Goal: Check status: Check status

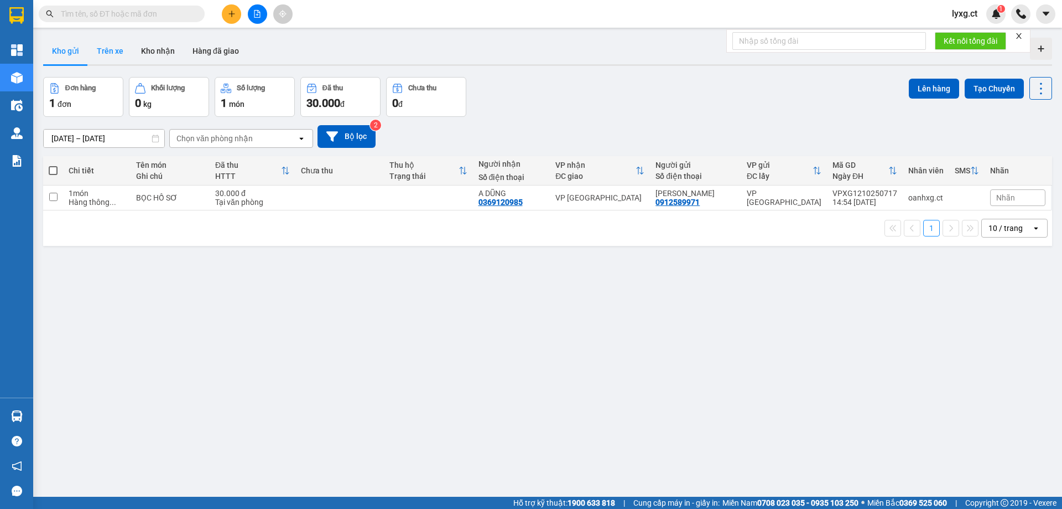
click at [117, 49] on button "Trên xe" at bounding box center [110, 51] width 44 height 27
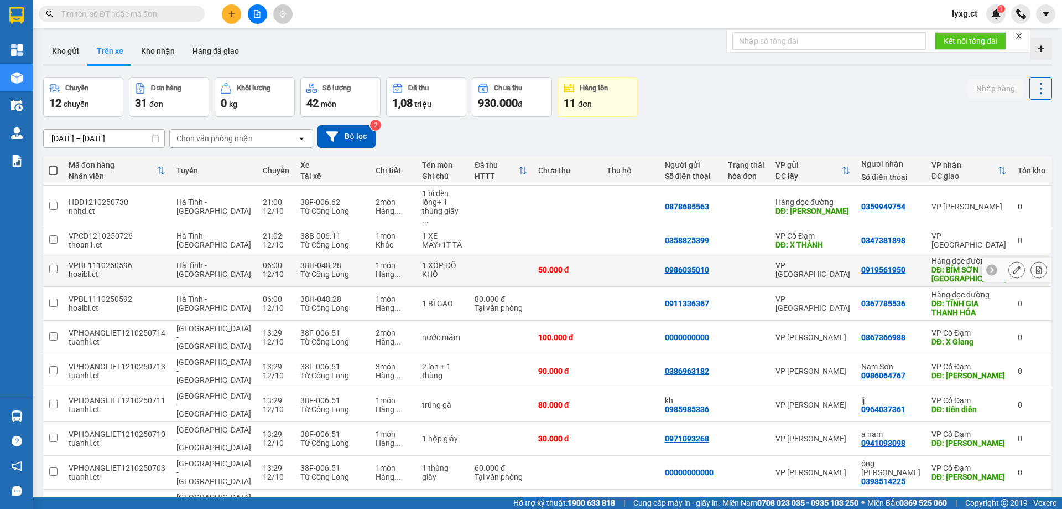
scroll to position [51, 0]
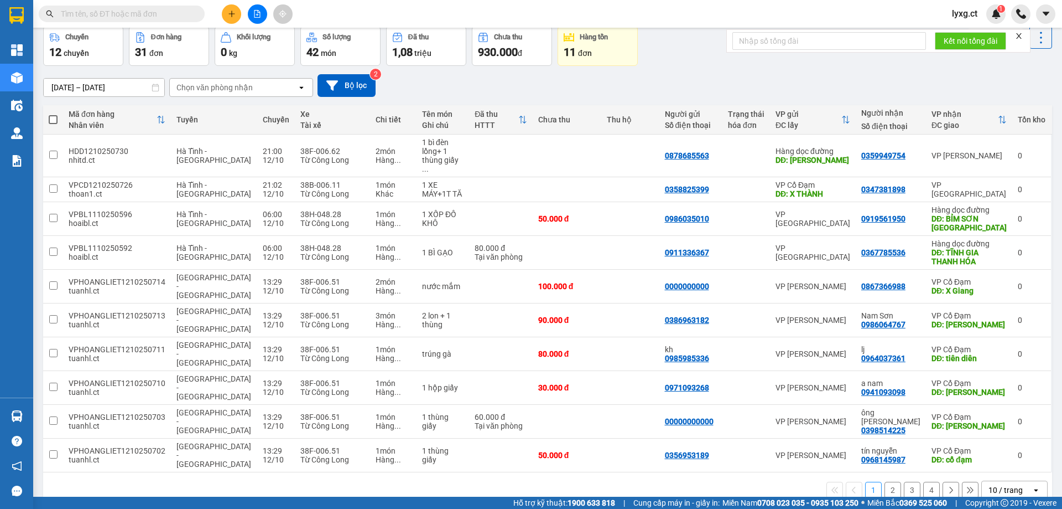
click at [890, 481] on button "2" at bounding box center [893, 489] width 17 height 17
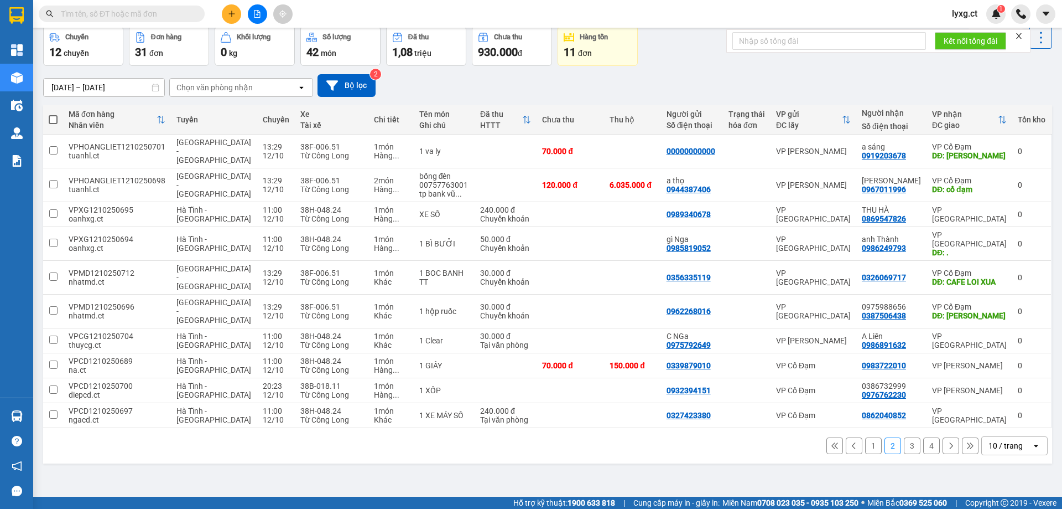
click at [904, 437] on button "3" at bounding box center [912, 445] width 17 height 17
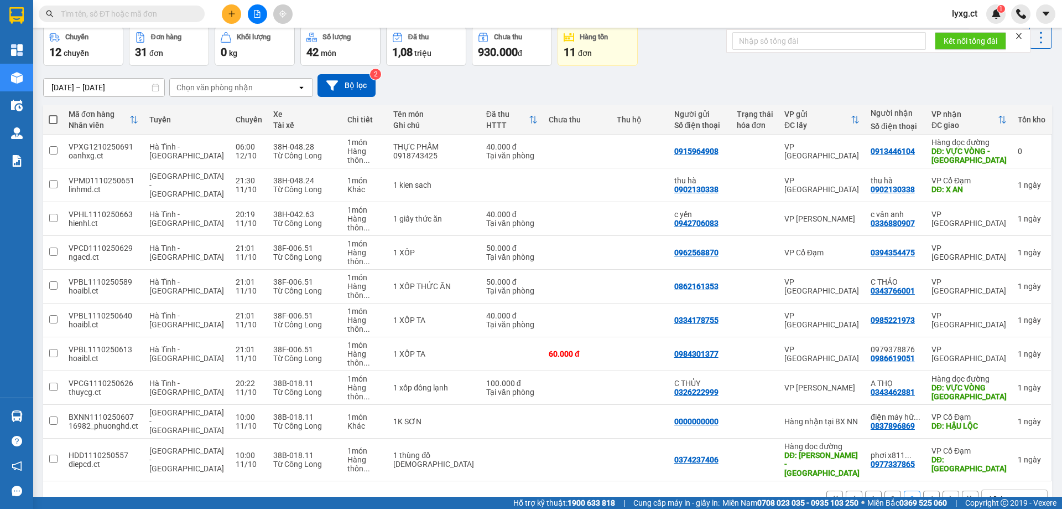
click at [924, 490] on button "4" at bounding box center [932, 498] width 17 height 17
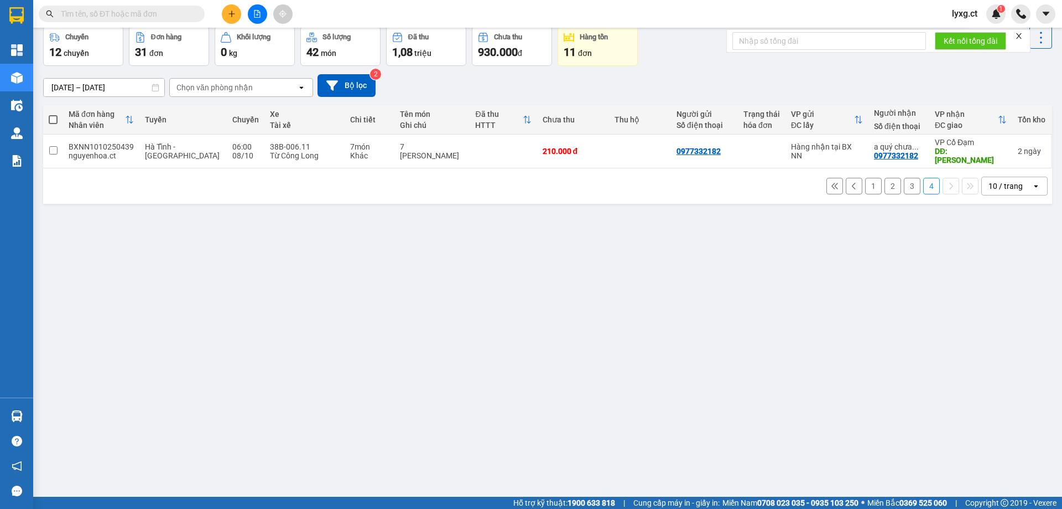
click at [865, 178] on button "1" at bounding box center [873, 186] width 17 height 17
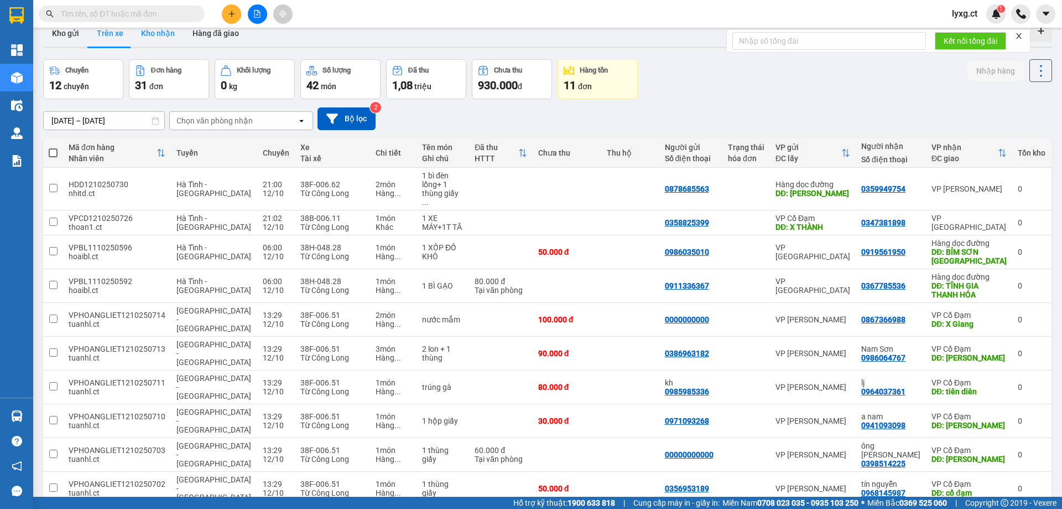
scroll to position [0, 0]
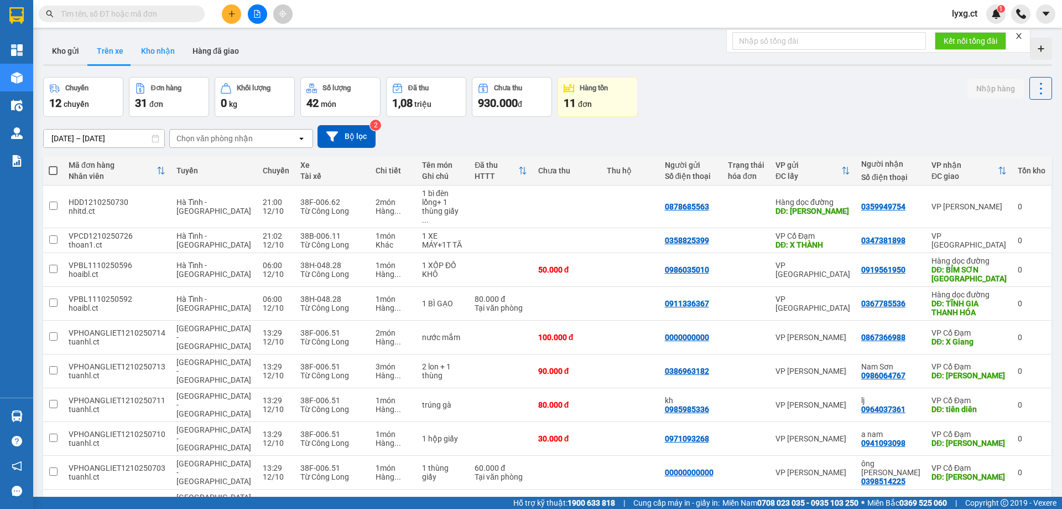
click at [166, 51] on button "Kho nhận" at bounding box center [157, 51] width 51 height 27
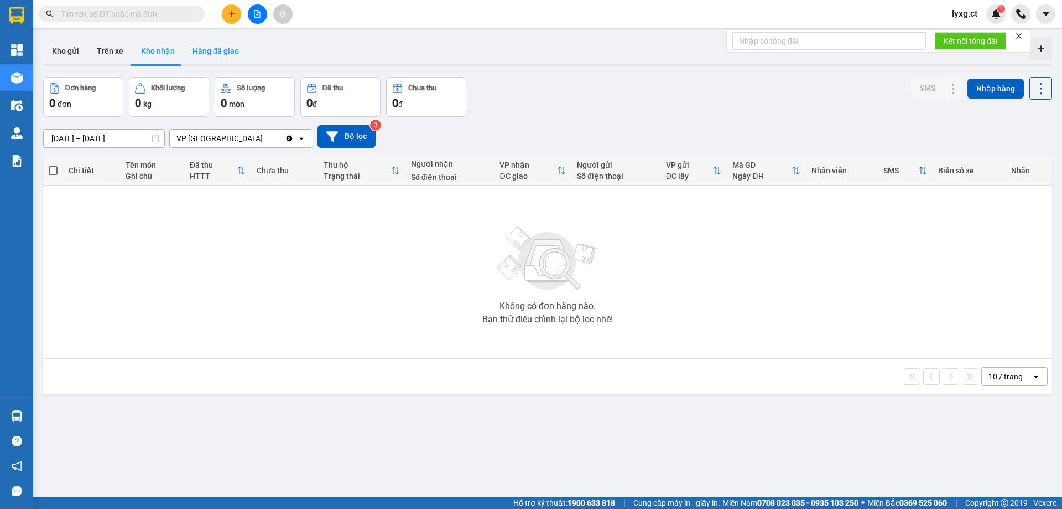
click at [224, 54] on button "Hàng đã giao" at bounding box center [216, 51] width 64 height 27
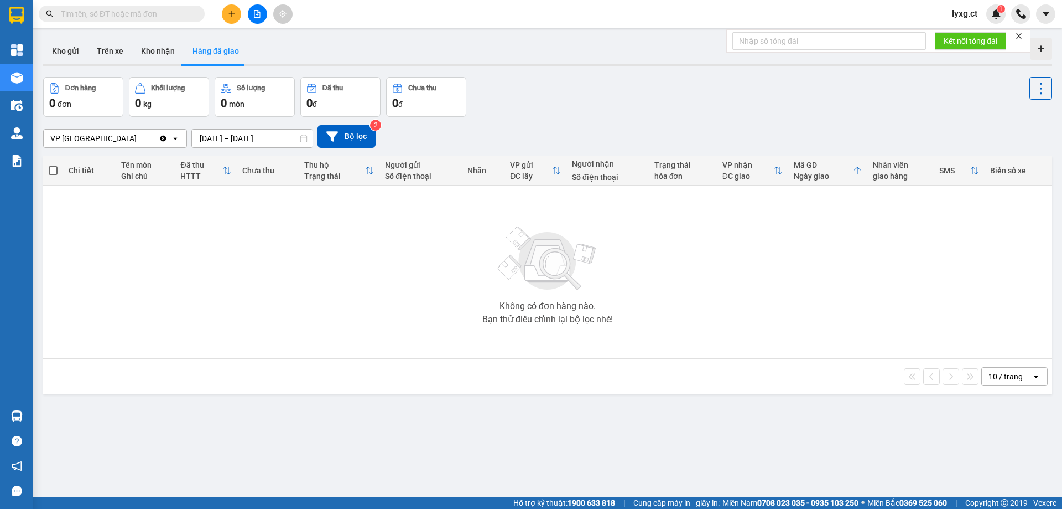
click at [227, 49] on button "Hàng đã giao" at bounding box center [216, 51] width 64 height 27
